Goal: Obtain resource: Download file/media

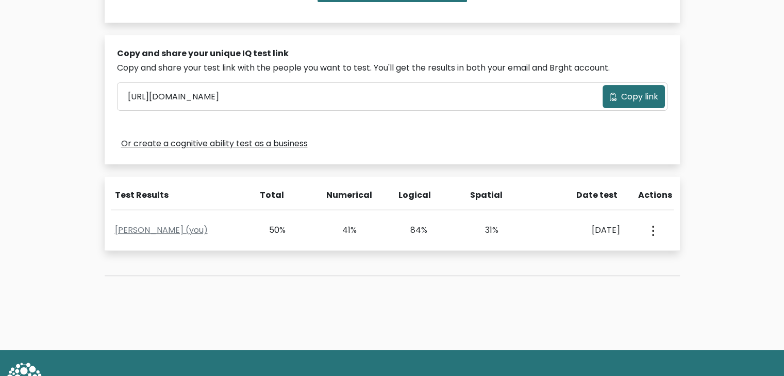
scroll to position [309, 0]
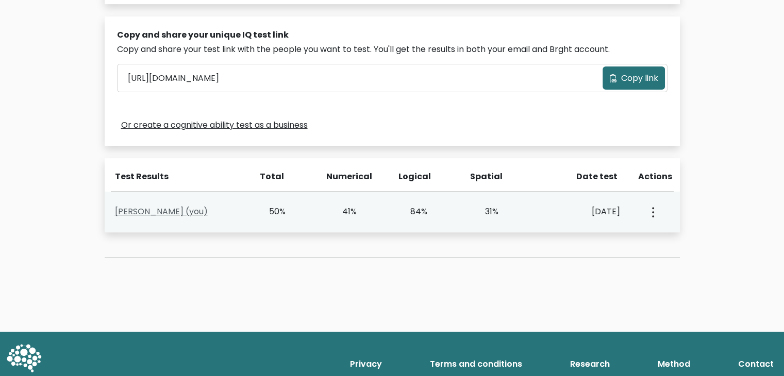
click at [187, 214] on link "[PERSON_NAME] (you)" at bounding box center [161, 212] width 93 height 12
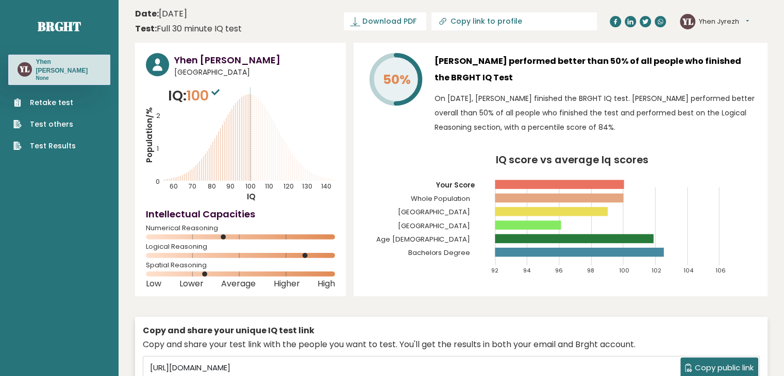
click at [416, 18] on span "Download PDF" at bounding box center [389, 21] width 54 height 11
